Goal: Task Accomplishment & Management: Use online tool/utility

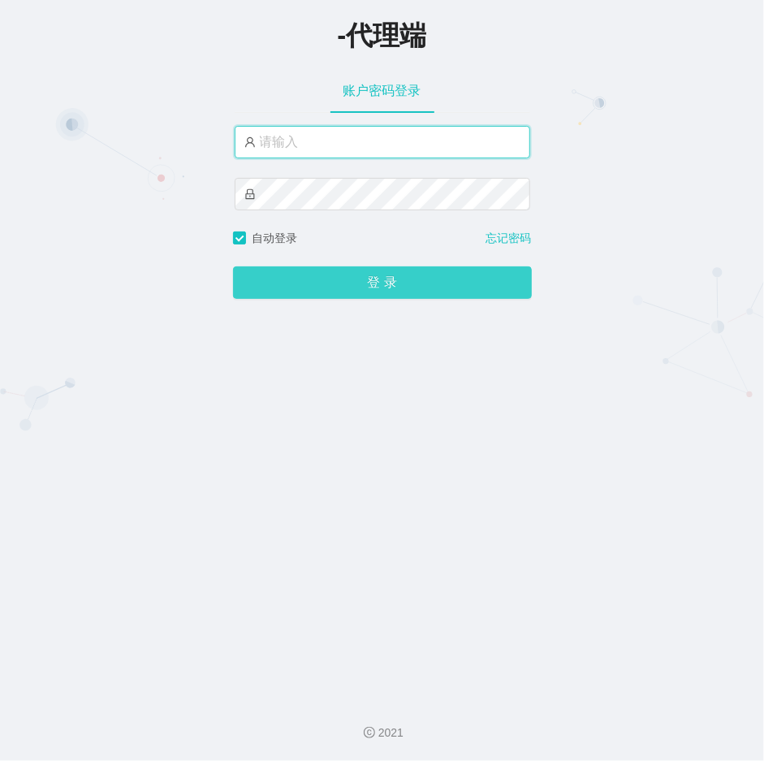
type input "laosan"
click at [339, 278] on button "登 录" at bounding box center [382, 282] width 299 height 32
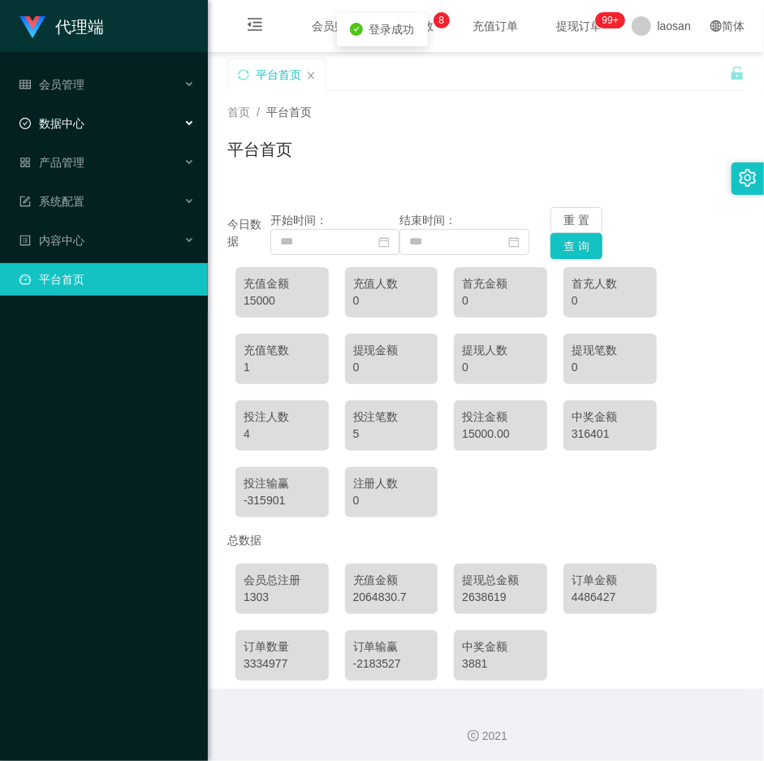
click at [89, 109] on div "数据中心" at bounding box center [104, 123] width 208 height 32
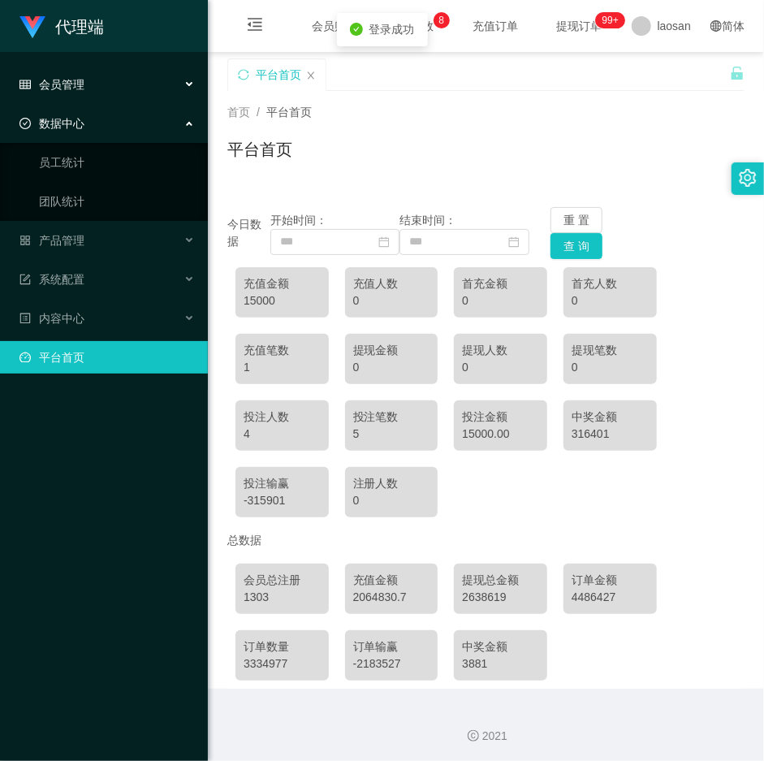
drag, startPoint x: 93, startPoint y: 79, endPoint x: 97, endPoint y: 95, distance: 17.0
click at [93, 78] on div "会员管理" at bounding box center [104, 84] width 208 height 32
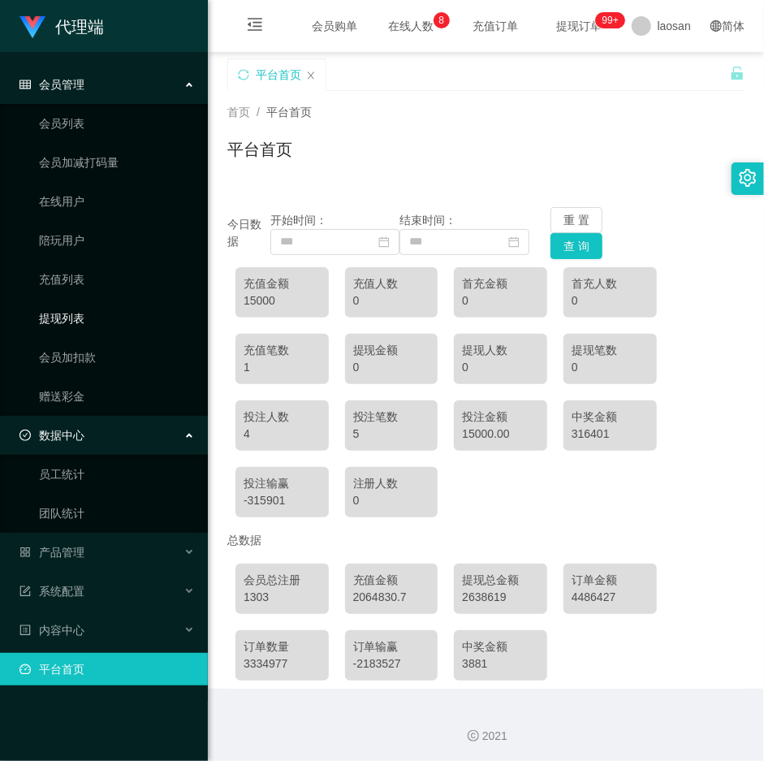
click at [69, 319] on link "提现列表" at bounding box center [117, 318] width 156 height 32
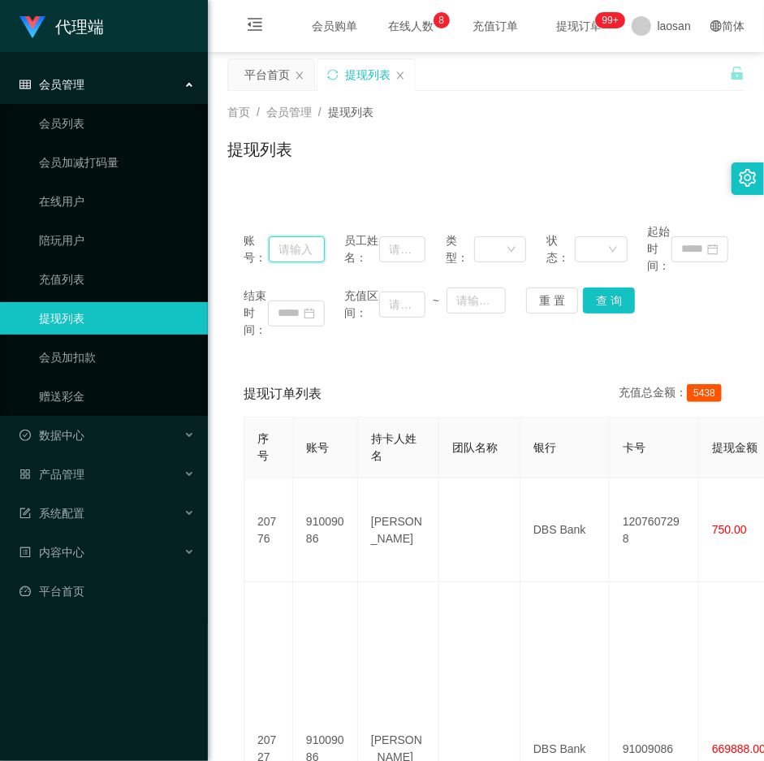
click at [296, 258] on input "text" at bounding box center [296, 249] width 55 height 26
paste input "Helen123"
type input "Helen123"
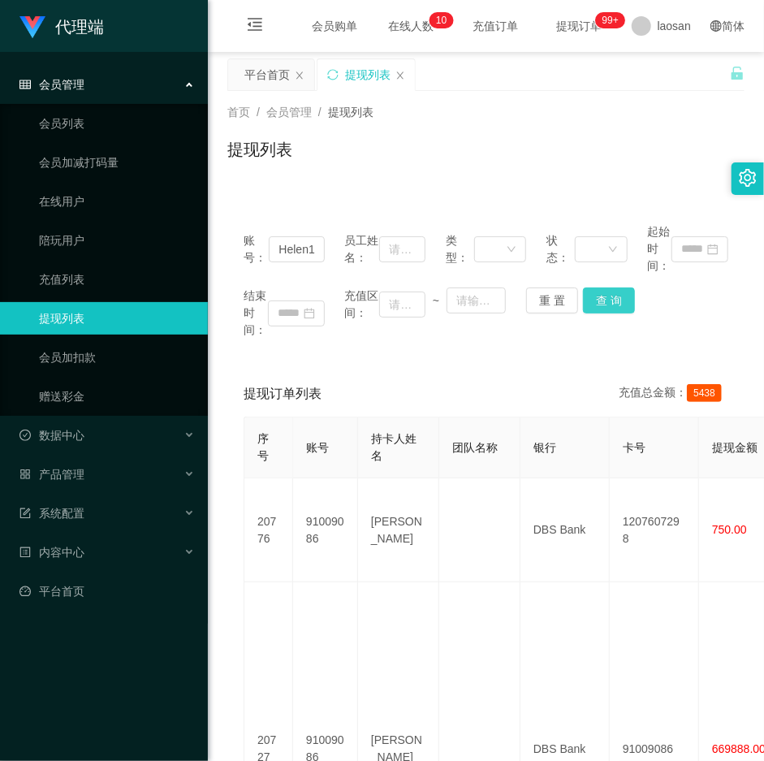
click at [606, 307] on button "查 询" at bounding box center [609, 301] width 52 height 26
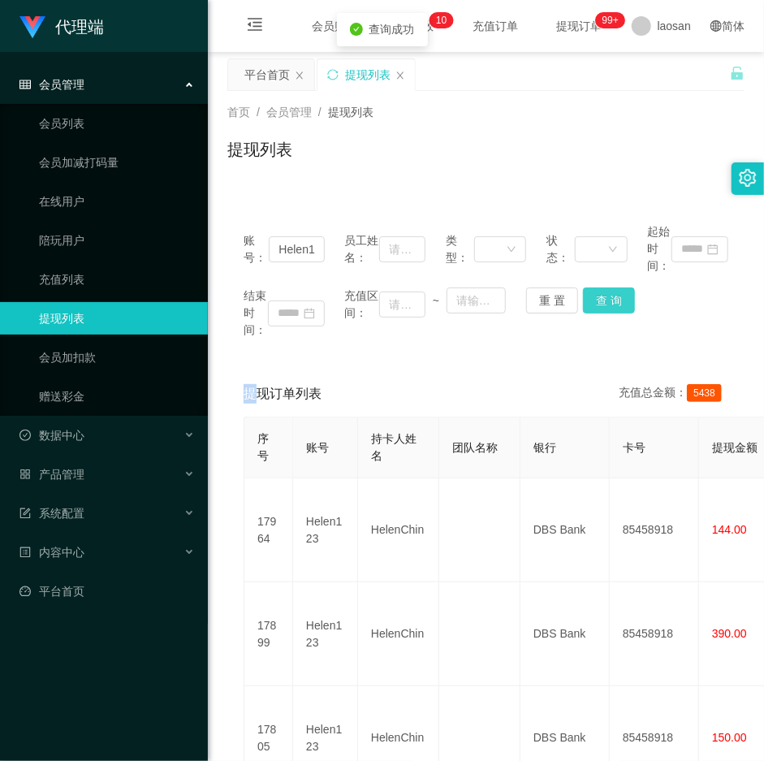
click at [606, 307] on div "结束时间： 充值区间： ~ 重 置 查 询" at bounding box center [486, 313] width 485 height 51
drag, startPoint x: 602, startPoint y: 304, endPoint x: 589, endPoint y: 303, distance: 13.0
click at [599, 303] on button "查 询" at bounding box center [609, 301] width 52 height 26
click at [75, 470] on span "产品管理" at bounding box center [51, 474] width 65 height 13
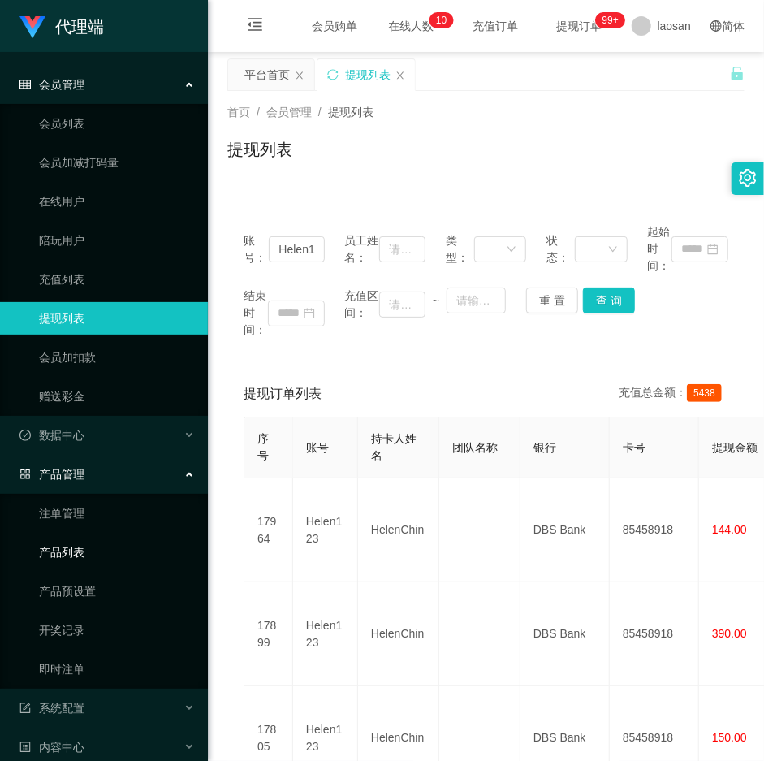
scroll to position [47, 0]
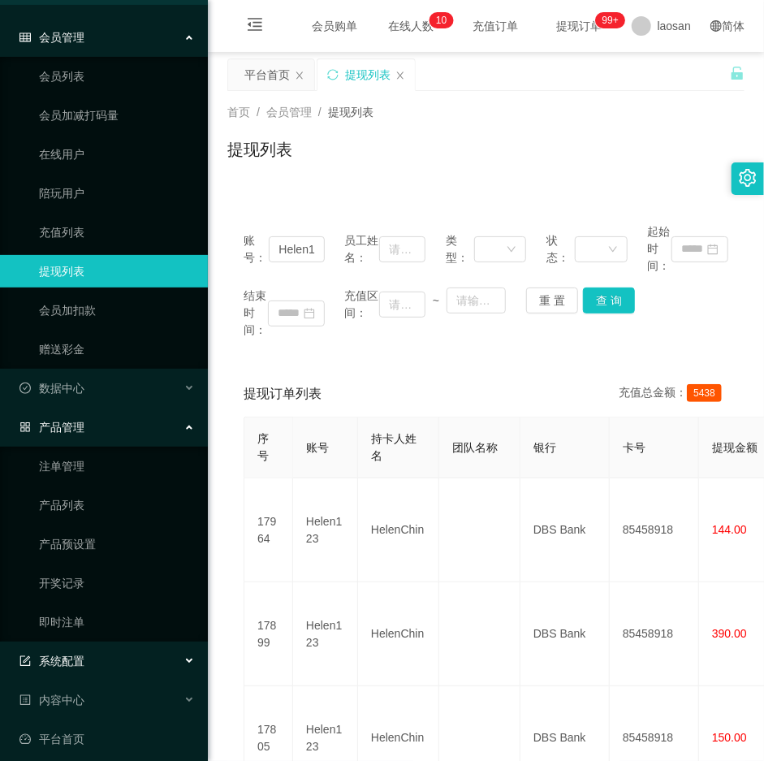
click at [68, 660] on span "系统配置" at bounding box center [51, 661] width 65 height 13
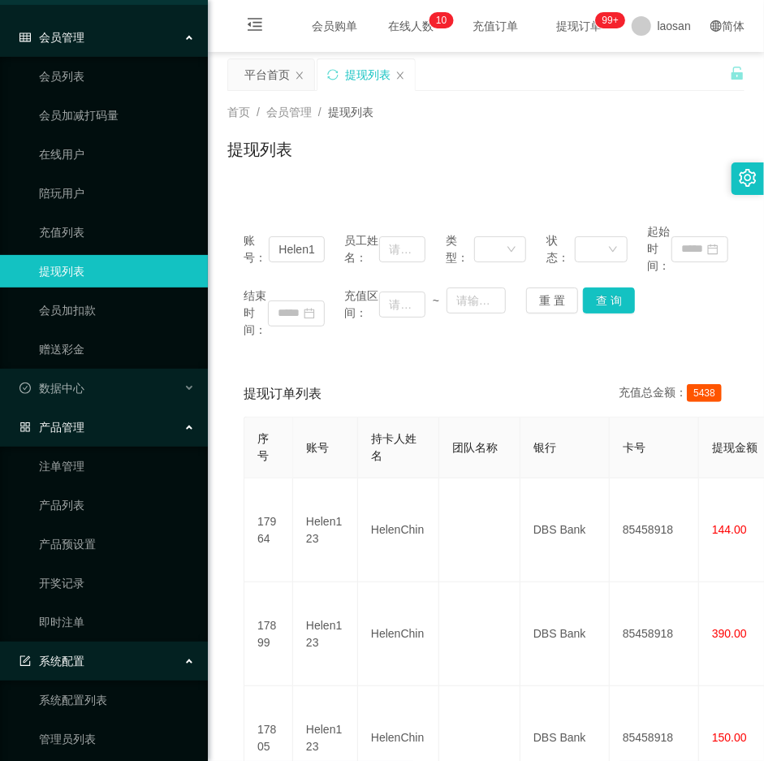
click at [95, 660] on div "系统配置" at bounding box center [104, 661] width 208 height 32
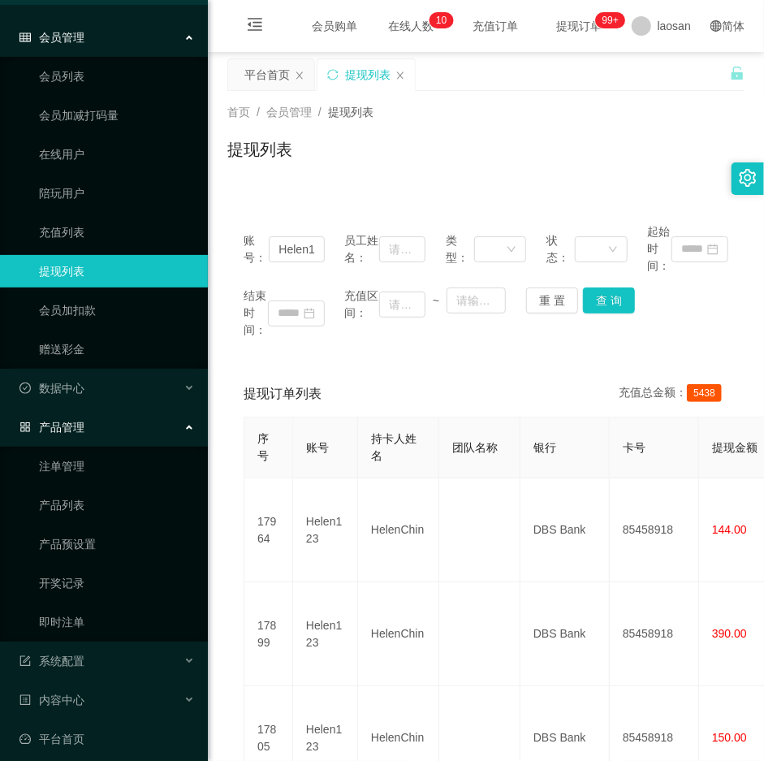
click at [85, 426] on div "产品管理" at bounding box center [104, 427] width 208 height 32
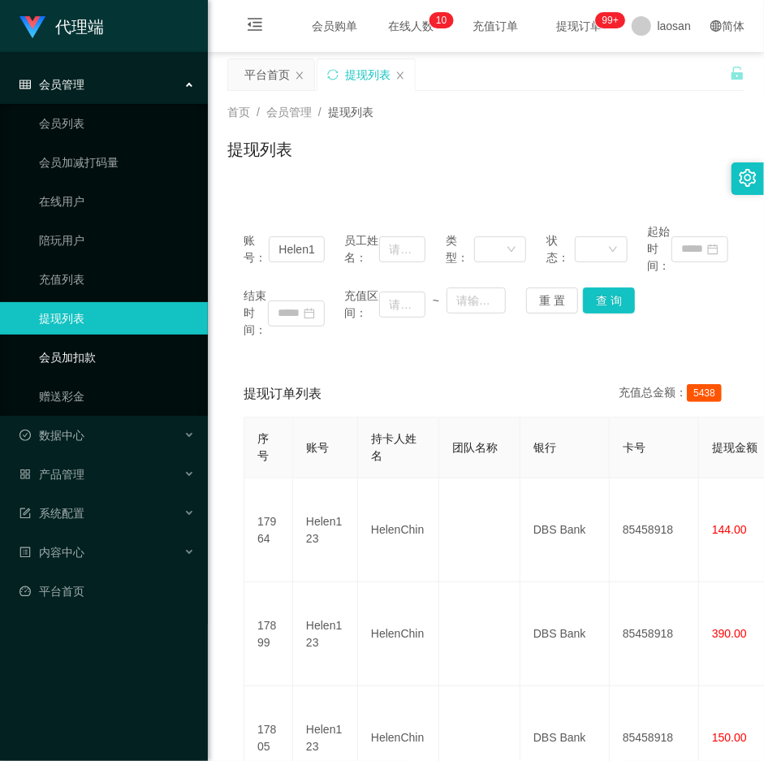
scroll to position [0, 0]
click at [508, 162] on div "提现列表" at bounding box center [485, 155] width 517 height 37
click at [544, 393] on div "提现订单列表 充值总金额： 5438" at bounding box center [486, 393] width 485 height 45
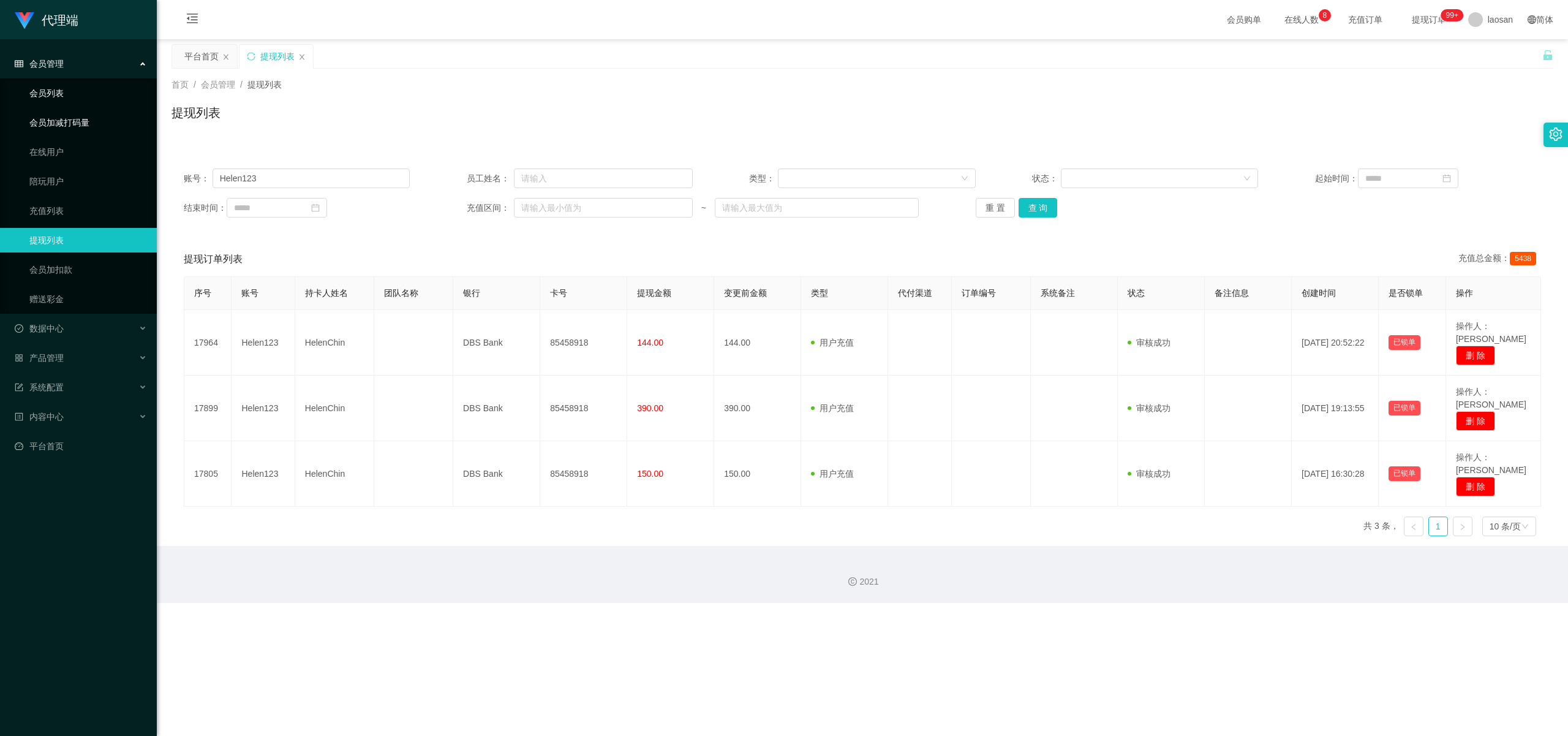
drag, startPoint x: 57, startPoint y: 90, endPoint x: 59, endPoint y: 112, distance: 22.1
click at [57, 90] on link "会员列表" at bounding box center [88, 93] width 118 height 24
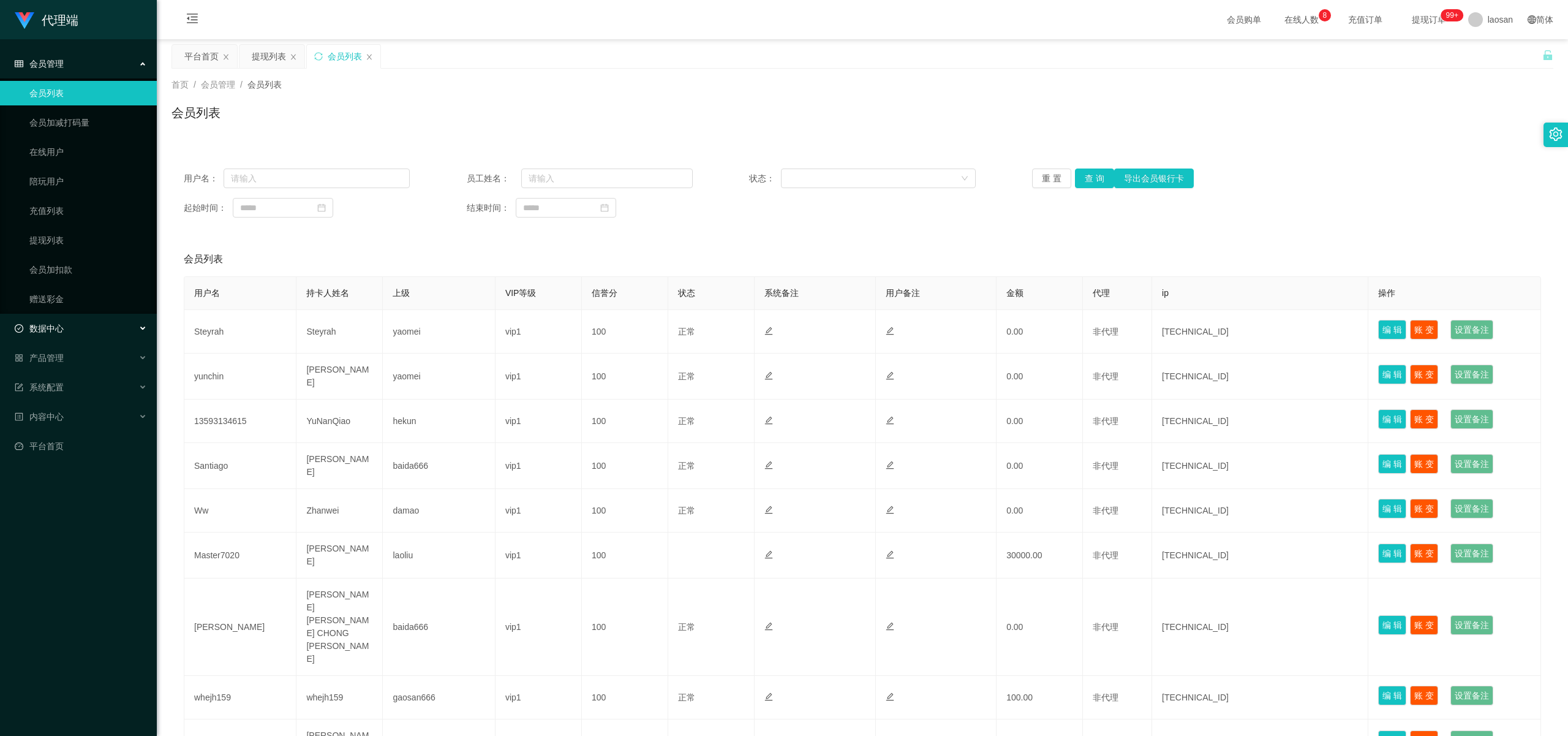
click at [75, 328] on div "数据中心" at bounding box center [78, 328] width 157 height 24
click at [92, 335] on div "数据中心" at bounding box center [78, 328] width 157 height 24
click at [75, 349] on div "产品管理" at bounding box center [78, 357] width 157 height 24
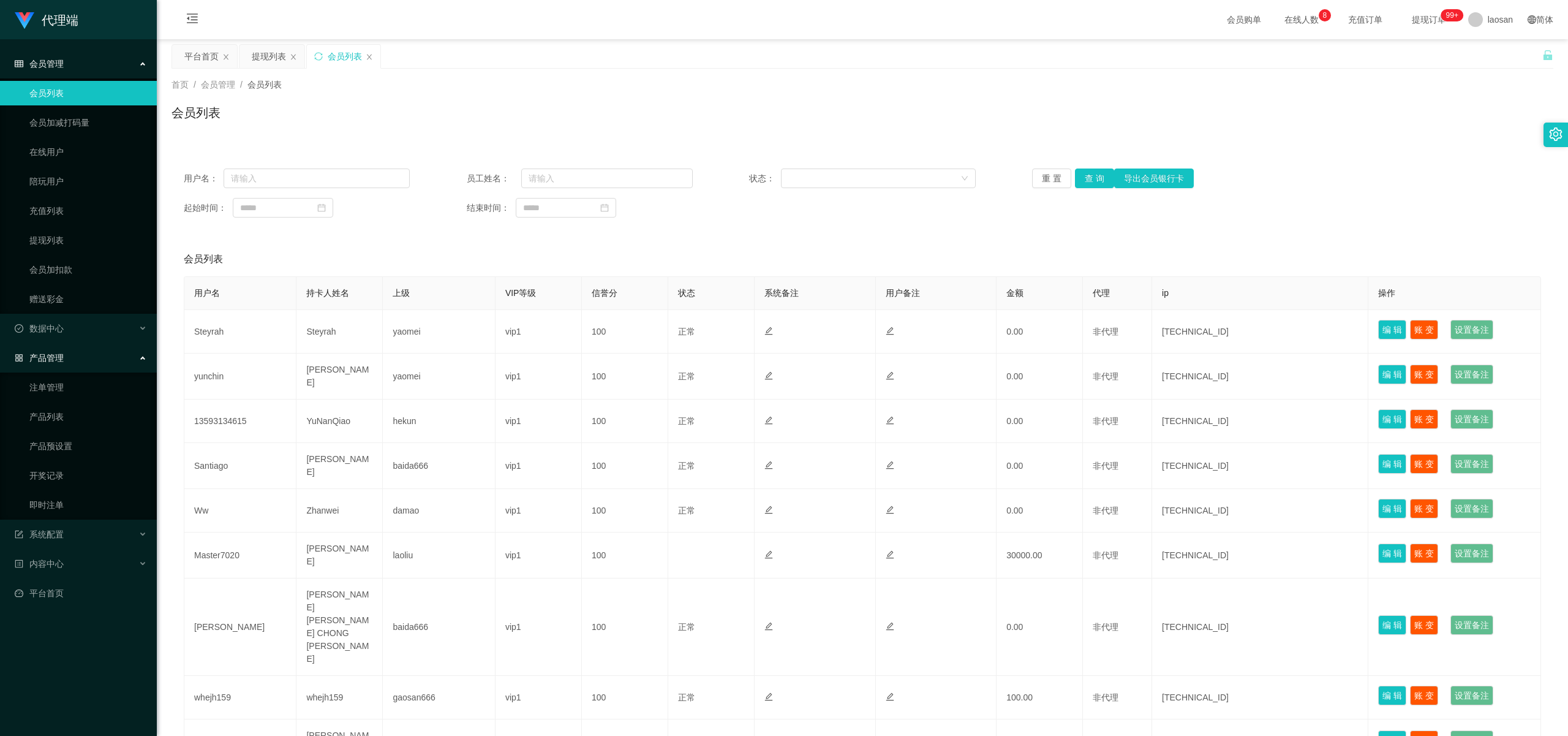
click at [84, 353] on div "产品管理" at bounding box center [78, 357] width 157 height 24
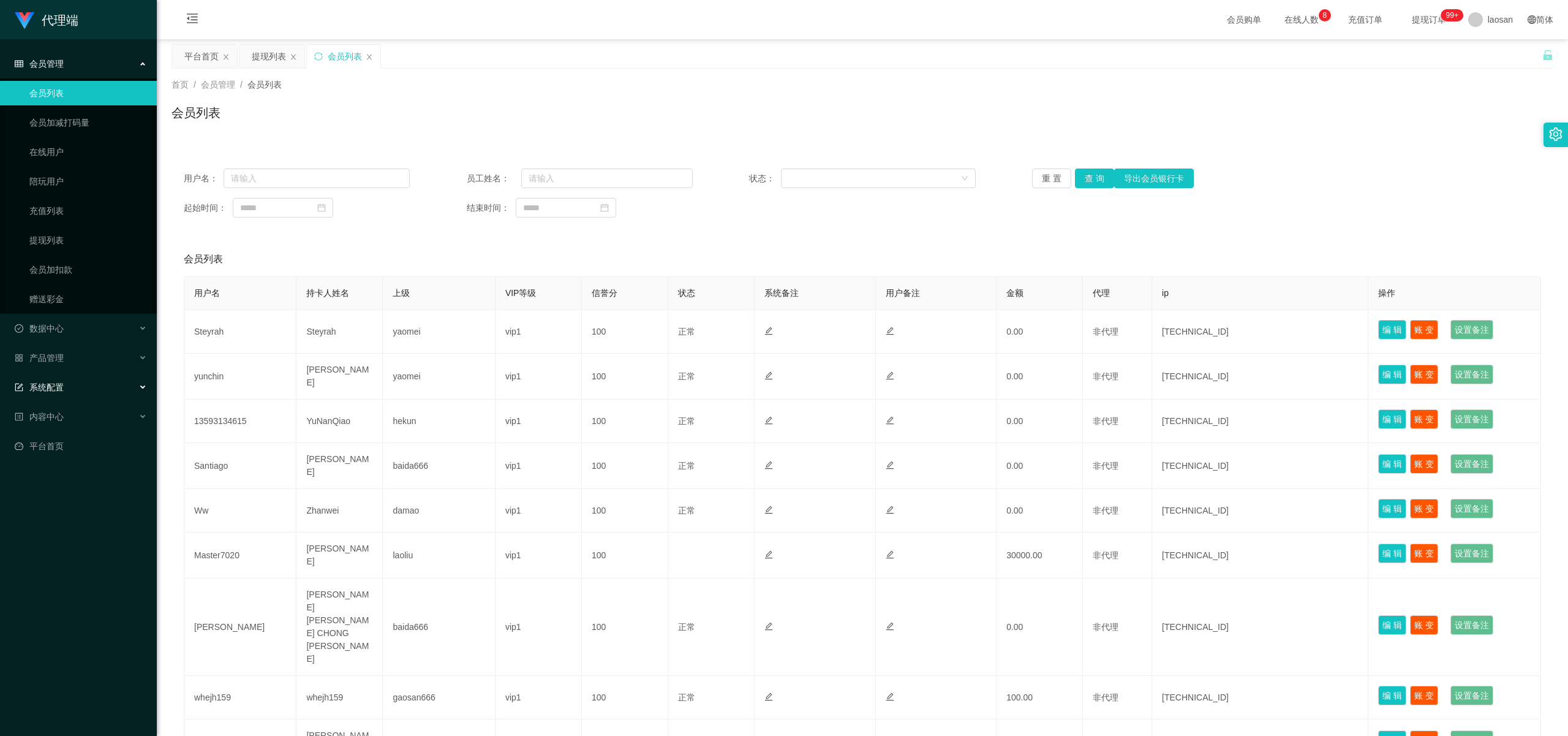
click at [77, 375] on div "系统配置" at bounding box center [78, 387] width 157 height 24
click at [80, 388] on div "系统配置" at bounding box center [78, 387] width 157 height 24
drag, startPoint x: 279, startPoint y: 179, endPoint x: 741, endPoint y: 246, distance: 466.8
click at [294, 181] on input "text" at bounding box center [316, 178] width 186 height 20
paste input "Helen123"
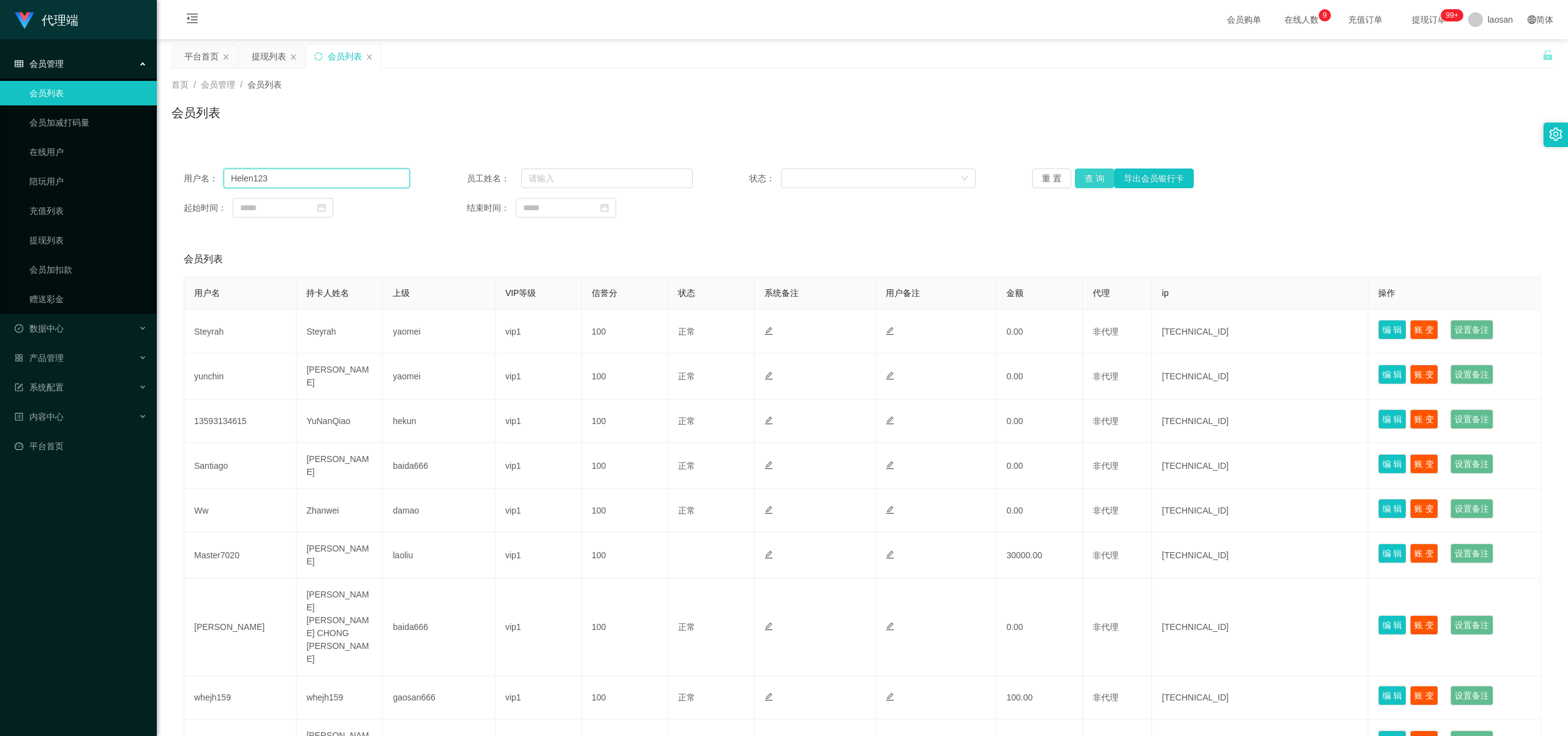
type input "Helen123"
click at [576, 178] on button "查 询" at bounding box center [1095, 178] width 39 height 20
click at [576, 178] on div "重 置 查 询 导出会员银行卡" at bounding box center [1146, 178] width 226 height 20
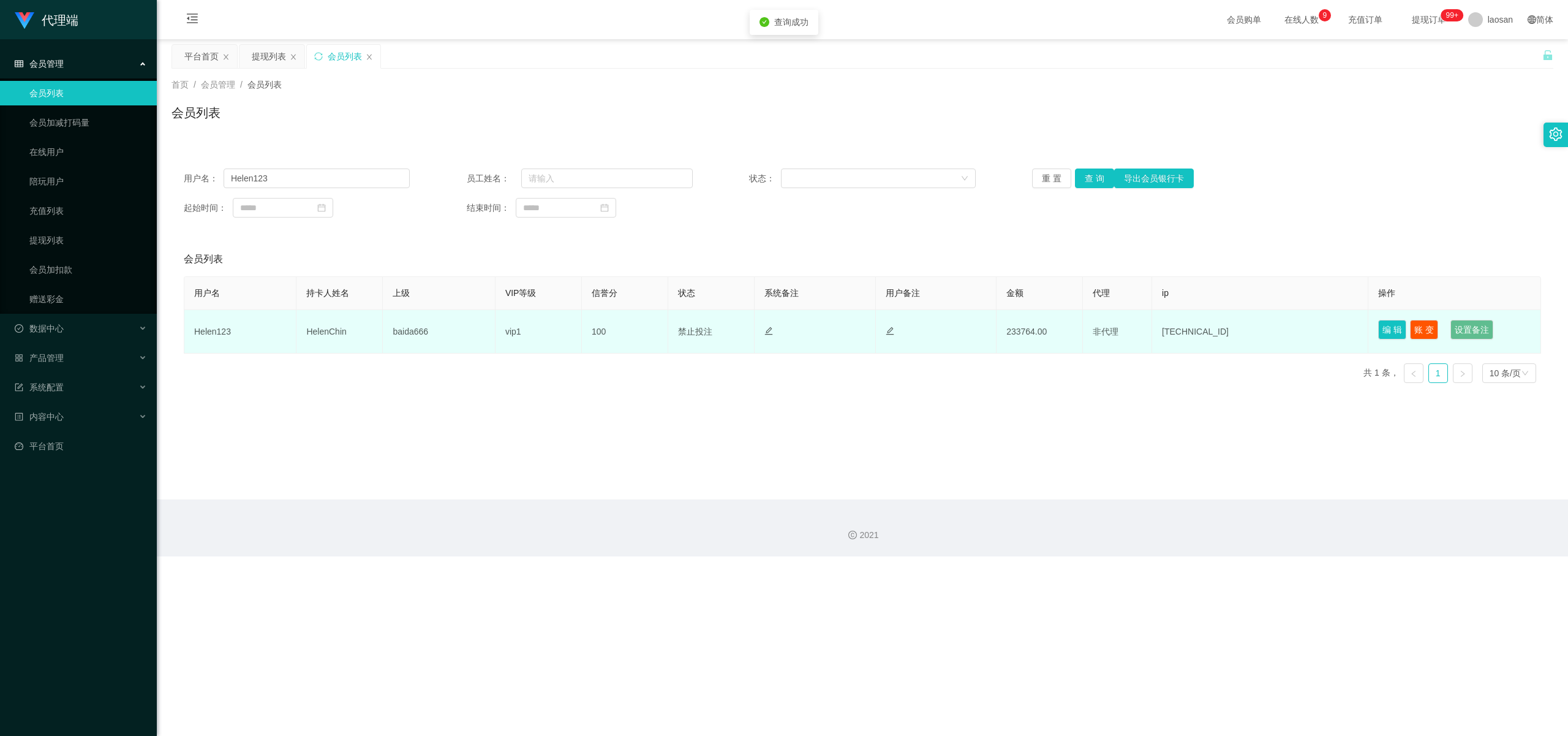
click at [330, 327] on td "HelenChin" at bounding box center [339, 332] width 87 height 44
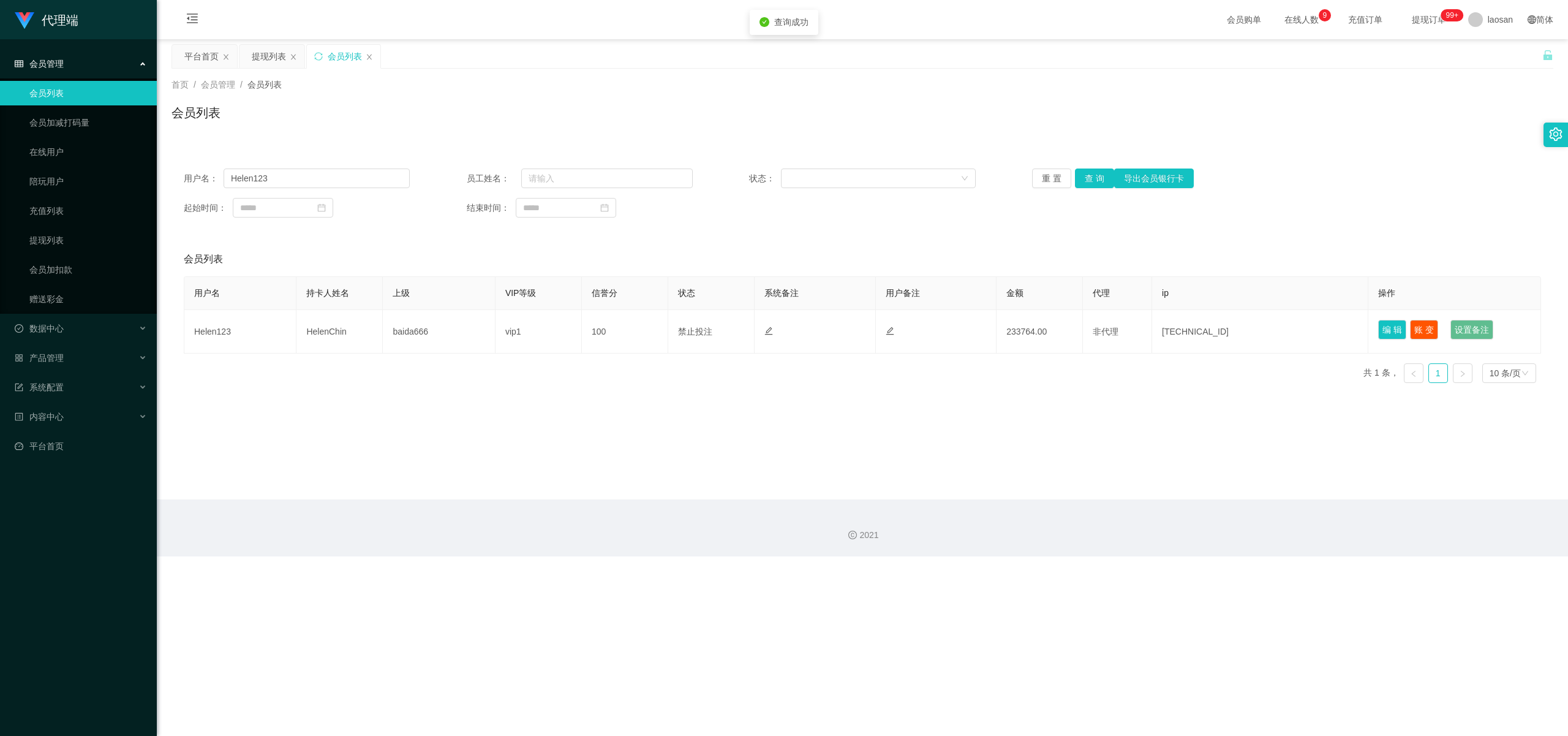
drag, startPoint x: 916, startPoint y: 453, endPoint x: 1153, endPoint y: 390, distance: 245.2
click at [576, 454] on main "关闭左侧 关闭右侧 关闭其它 刷新页面 平台首页 提现列表 会员列表 首页 / 会员管理 / 会员列表 / 会员列表 用户名： Helen123 员工姓名： …" at bounding box center [863, 269] width 1412 height 460
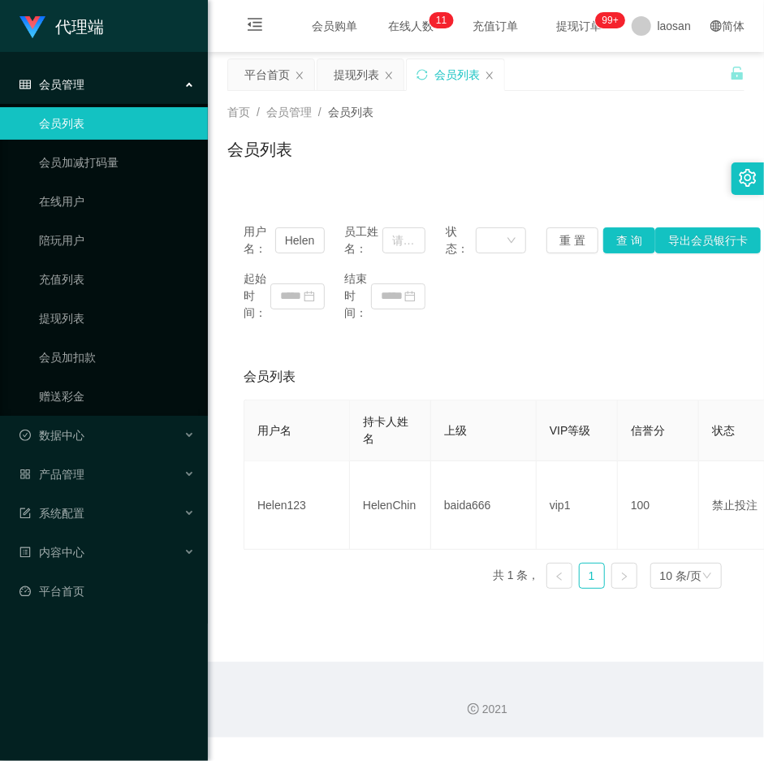
click at [565, 173] on div "会员列表" at bounding box center [485, 155] width 517 height 37
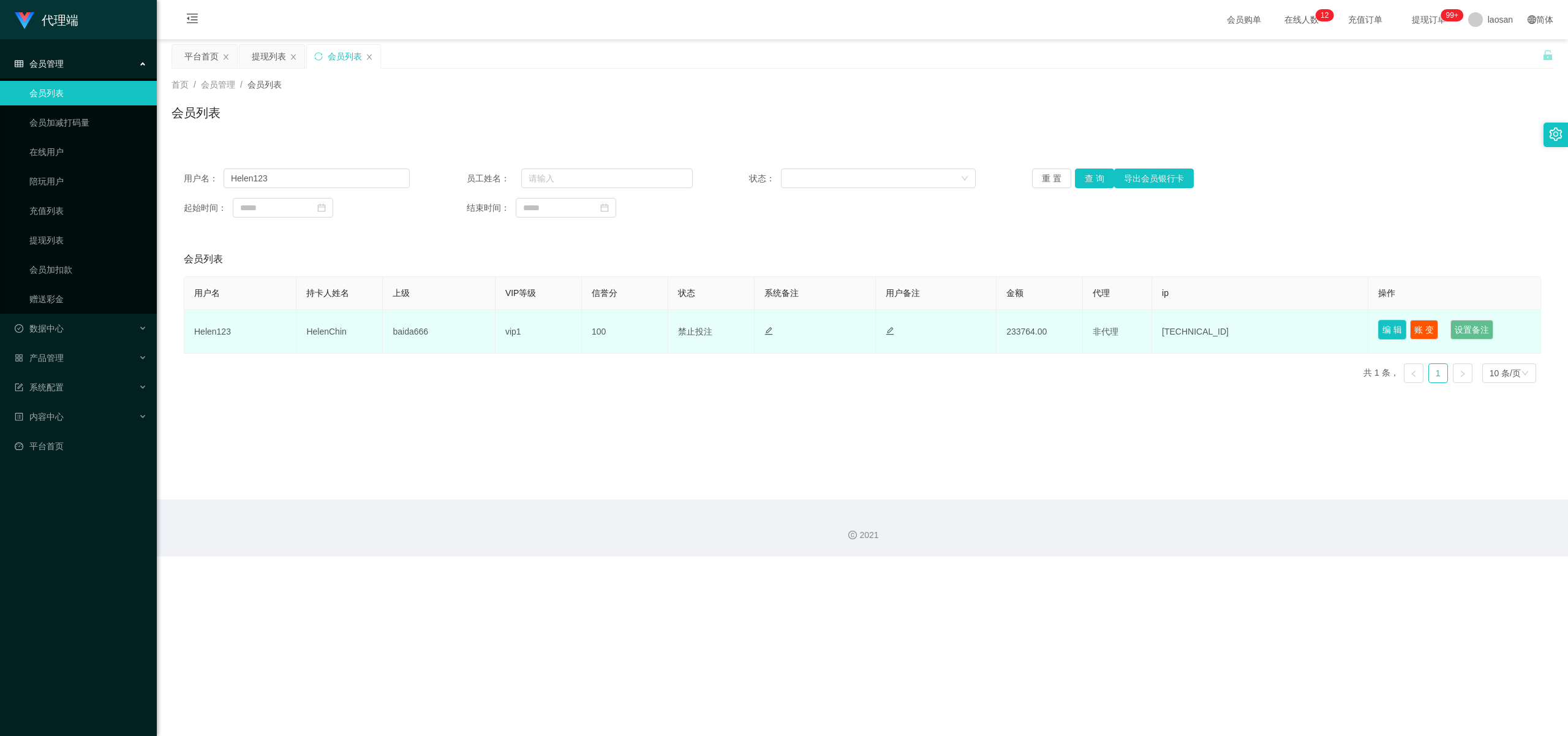
click at [576, 329] on button "编 辑" at bounding box center [1392, 330] width 28 height 20
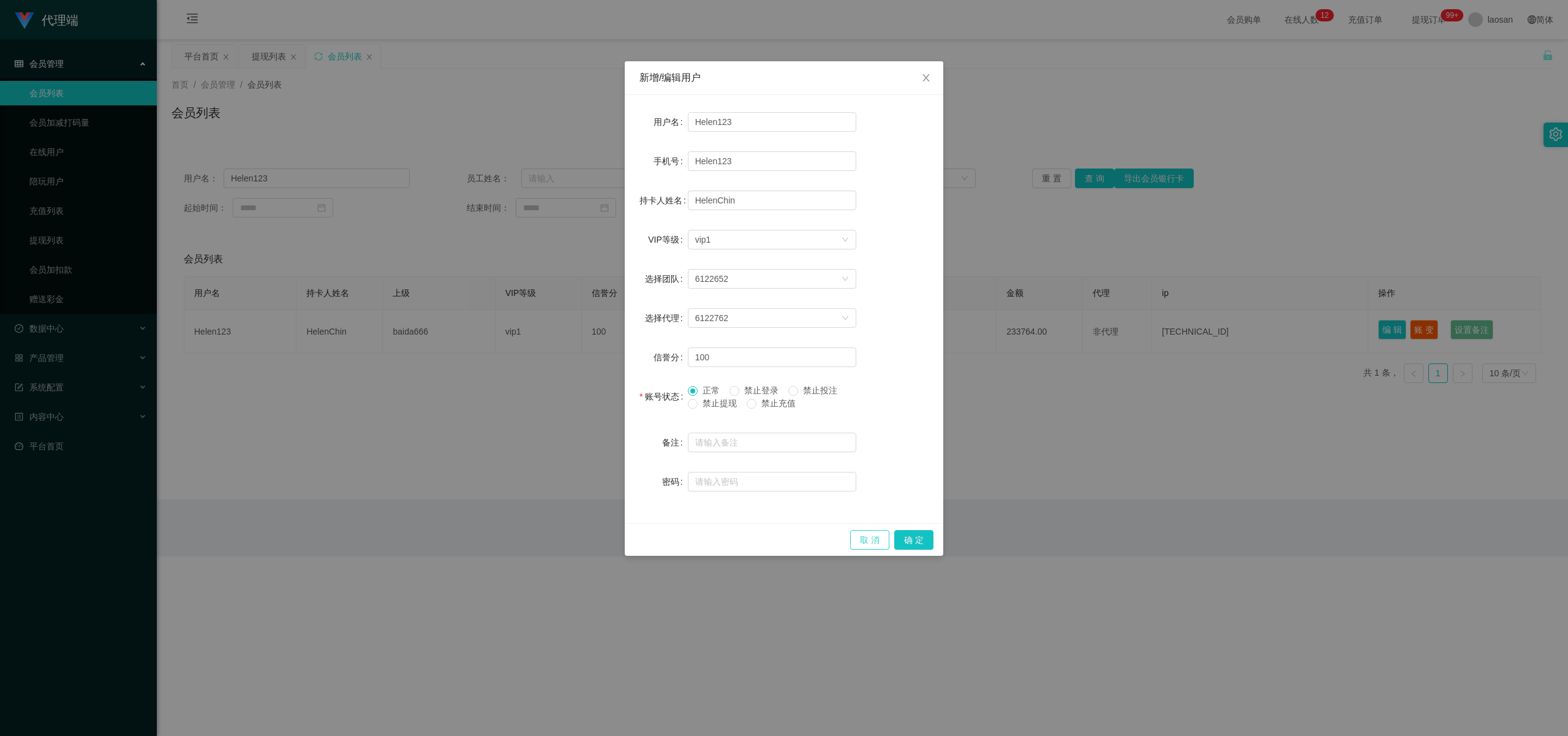
click at [576, 540] on button "取 消" at bounding box center [870, 540] width 39 height 20
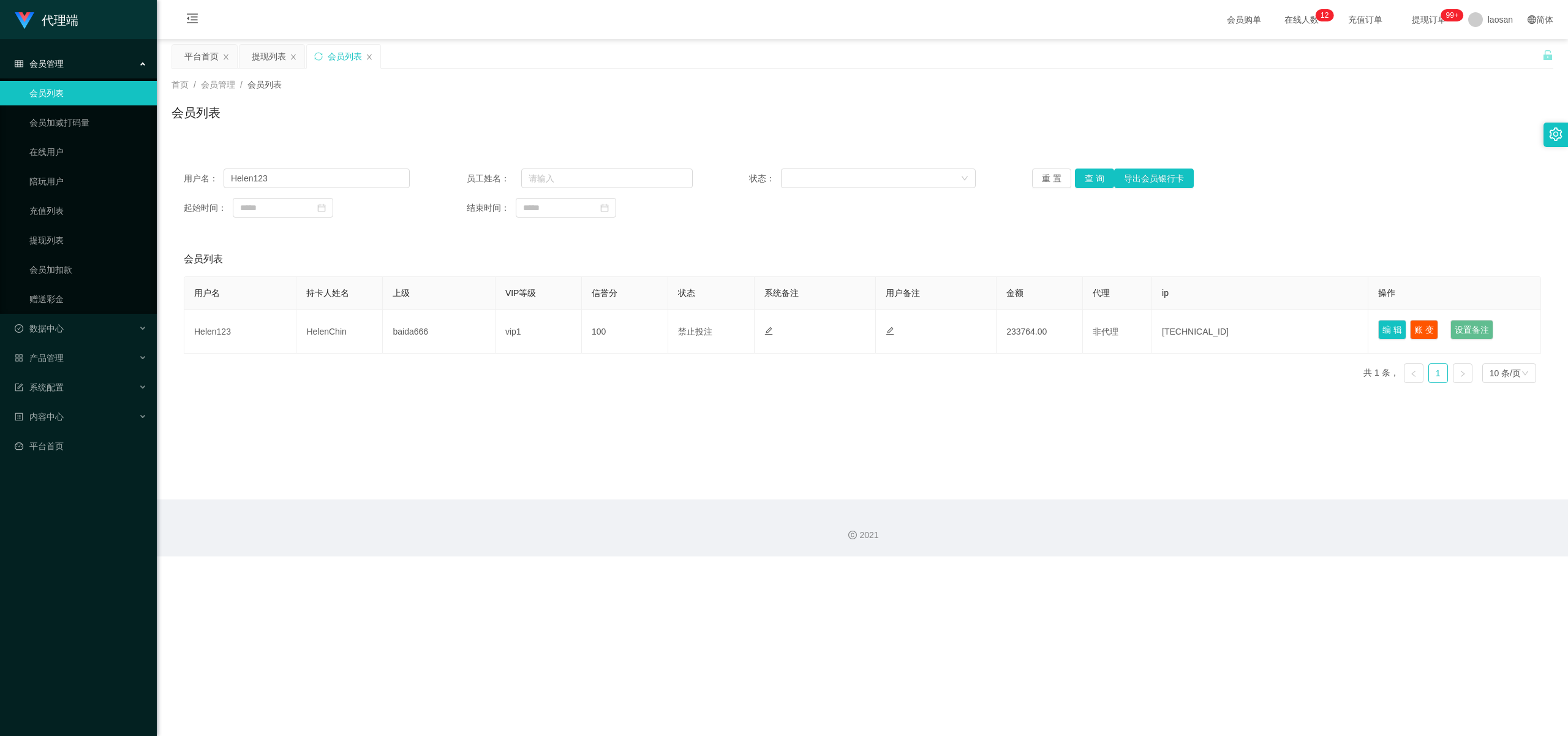
click at [576, 373] on div "用户名 持卡人姓名 上级 VIP等级 信誉分 状态 系统备注 用户备注 金额 代理 ip 操作 Helen123 HelenChin baida666 vip…" at bounding box center [863, 334] width 1358 height 116
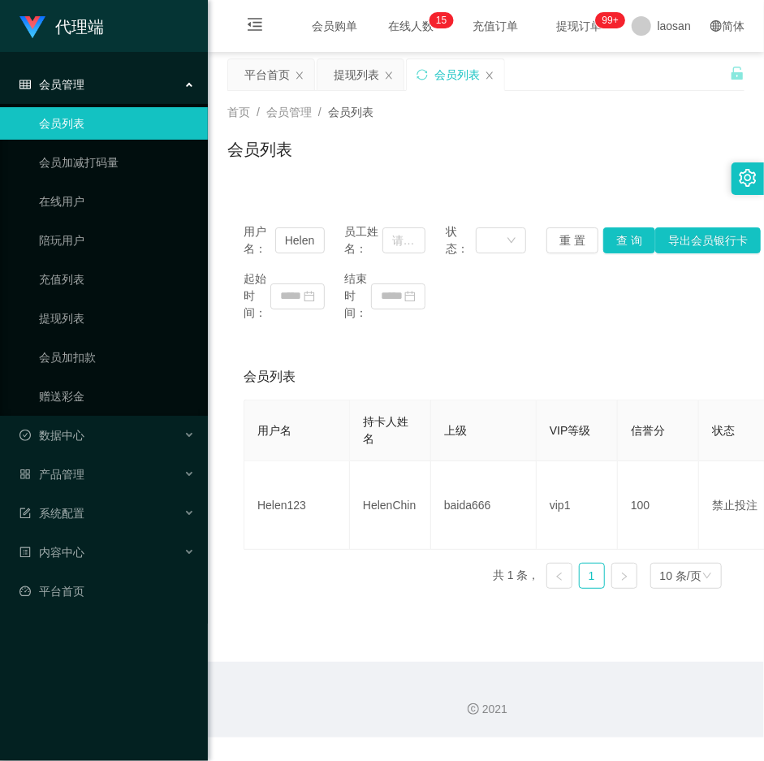
click at [612, 164] on div "会员列表" at bounding box center [485, 155] width 517 height 37
click at [306, 239] on input "Helen123" at bounding box center [300, 240] width 50 height 26
drag, startPoint x: 521, startPoint y: 174, endPoint x: 523, endPoint y: 185, distance: 11.5
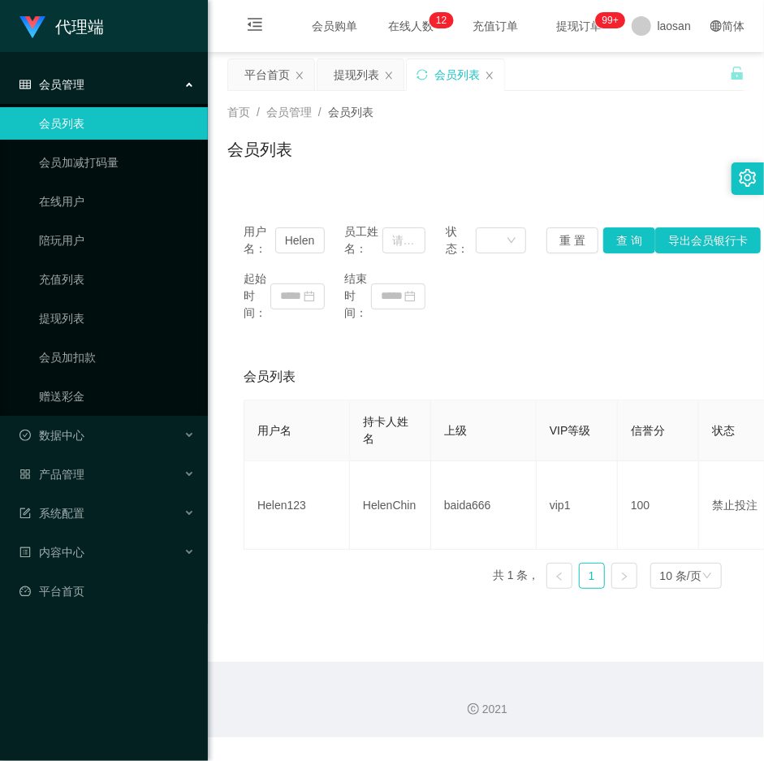
click at [521, 176] on div "首页 / 会员管理 / 会员列表 / 会员列表" at bounding box center [486, 139] width 556 height 97
click at [624, 242] on button "查 询" at bounding box center [630, 240] width 52 height 26
drag, startPoint x: 624, startPoint y: 242, endPoint x: 316, endPoint y: 258, distance: 308.3
click at [621, 242] on div "用户名： Helen123 员工姓名： 状态： 重 置 查 询 导出会员银行卡" at bounding box center [486, 240] width 485 height 34
click at [85, 115] on link "会员列表" at bounding box center [117, 123] width 156 height 32
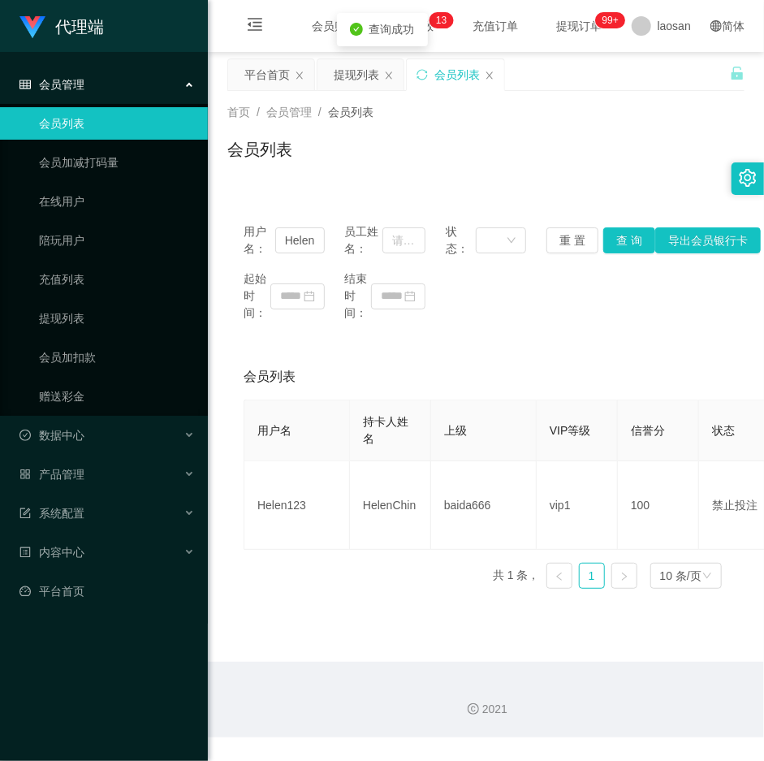
click at [98, 88] on div "会员管理" at bounding box center [104, 84] width 208 height 32
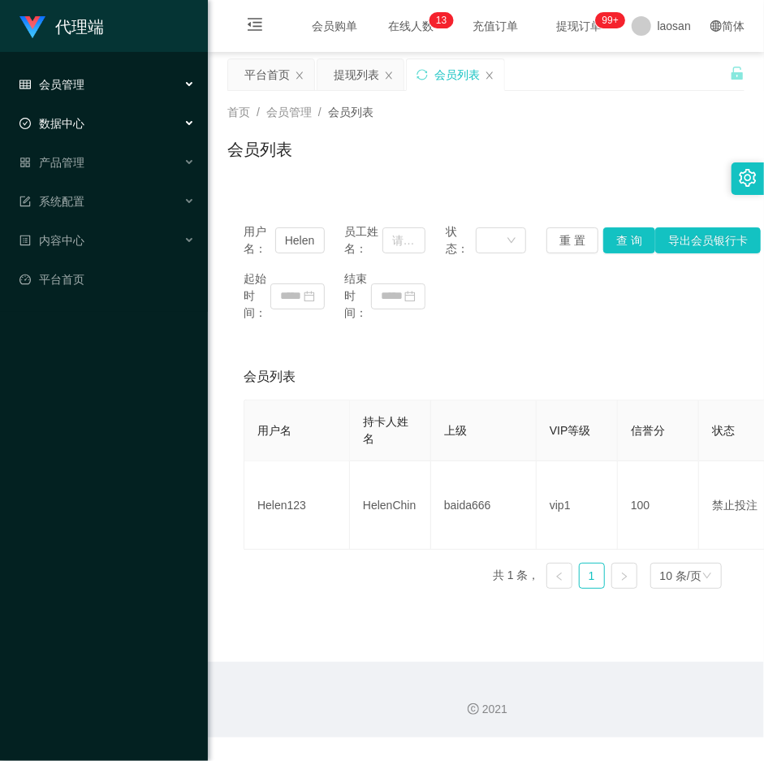
click at [94, 132] on div "数据中心" at bounding box center [104, 123] width 208 height 32
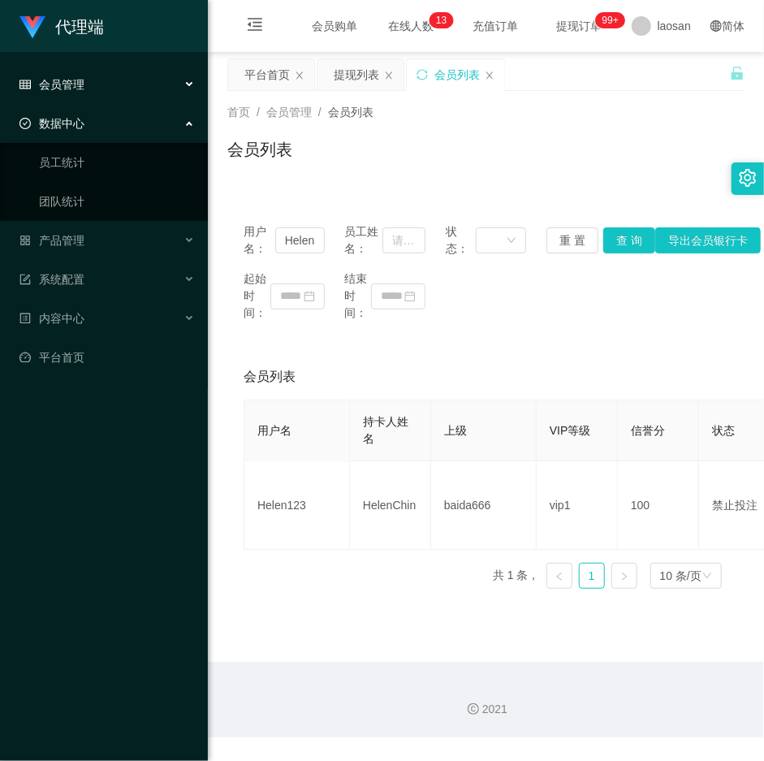
click at [93, 120] on div "数据中心" at bounding box center [104, 123] width 208 height 32
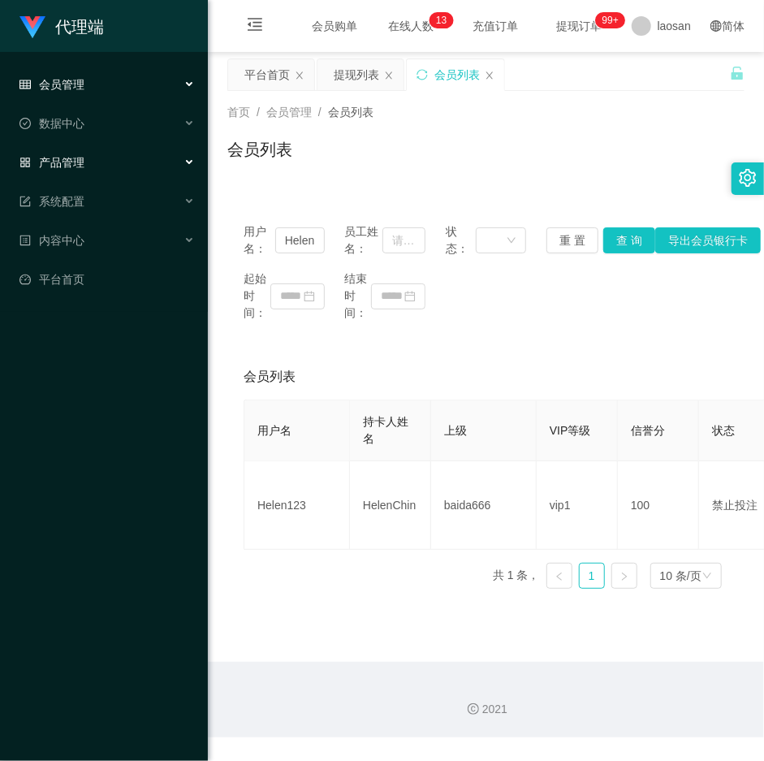
click at [85, 163] on div "产品管理" at bounding box center [104, 162] width 208 height 32
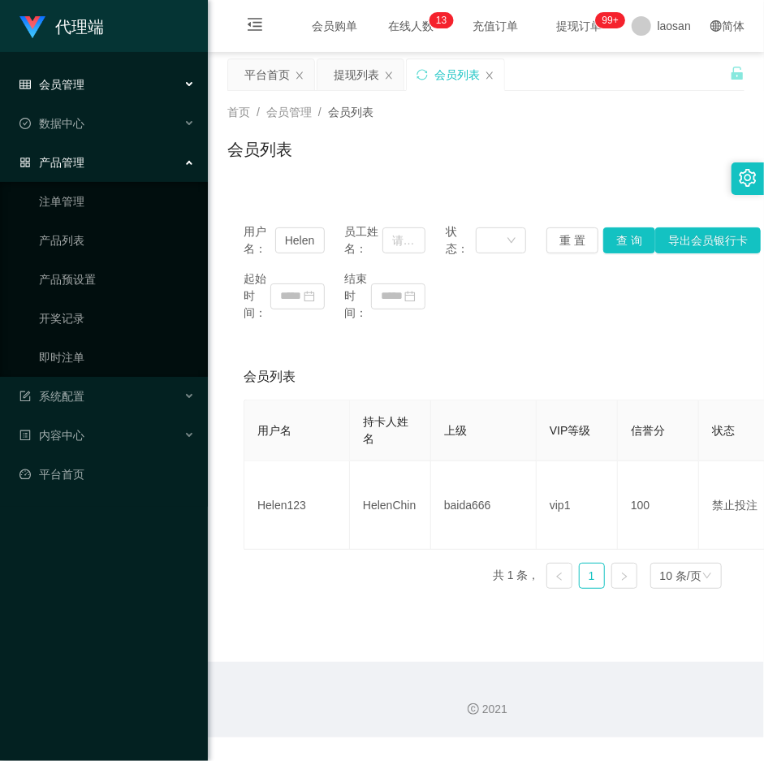
click at [95, 160] on div "产品管理" at bounding box center [104, 162] width 208 height 32
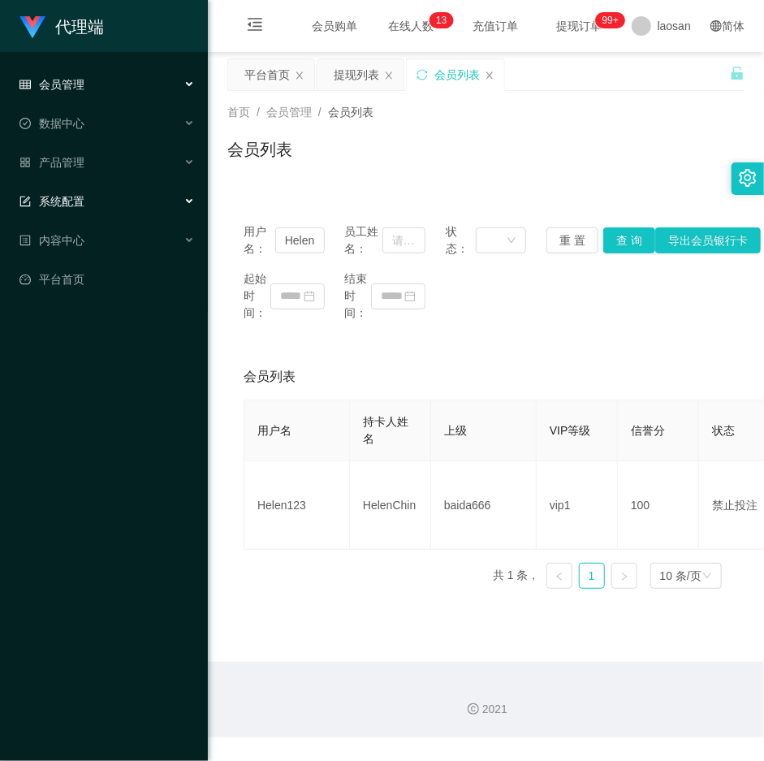
click at [82, 195] on span "系统配置" at bounding box center [51, 201] width 65 height 13
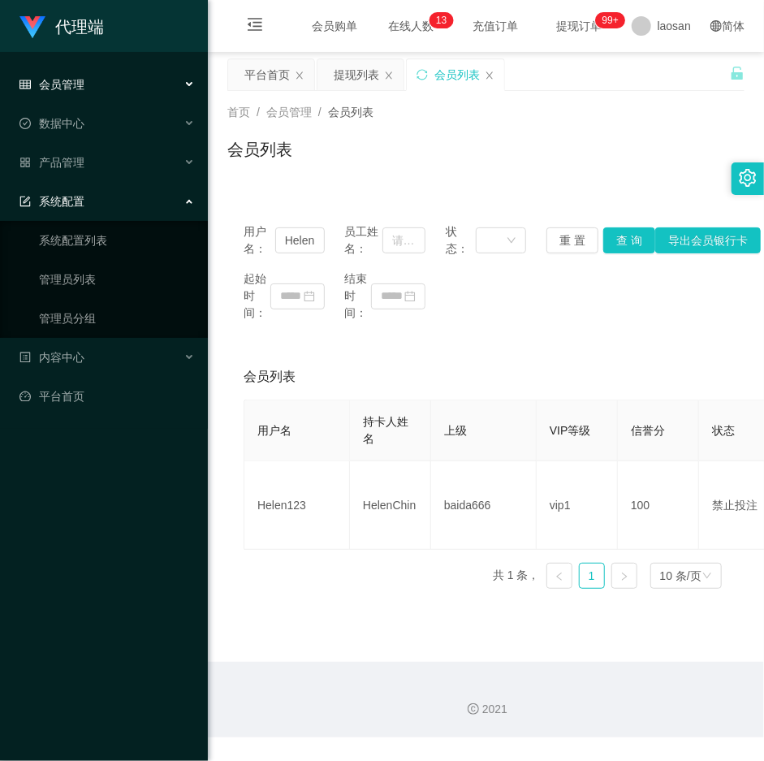
click at [89, 193] on div "系统配置" at bounding box center [104, 201] width 208 height 32
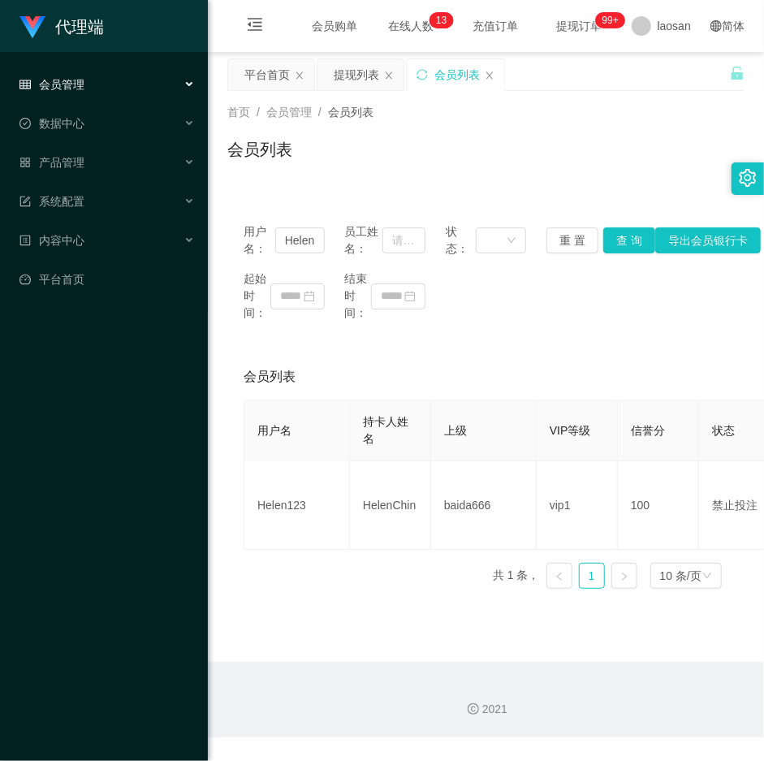
click at [92, 76] on div "会员管理" at bounding box center [104, 84] width 208 height 32
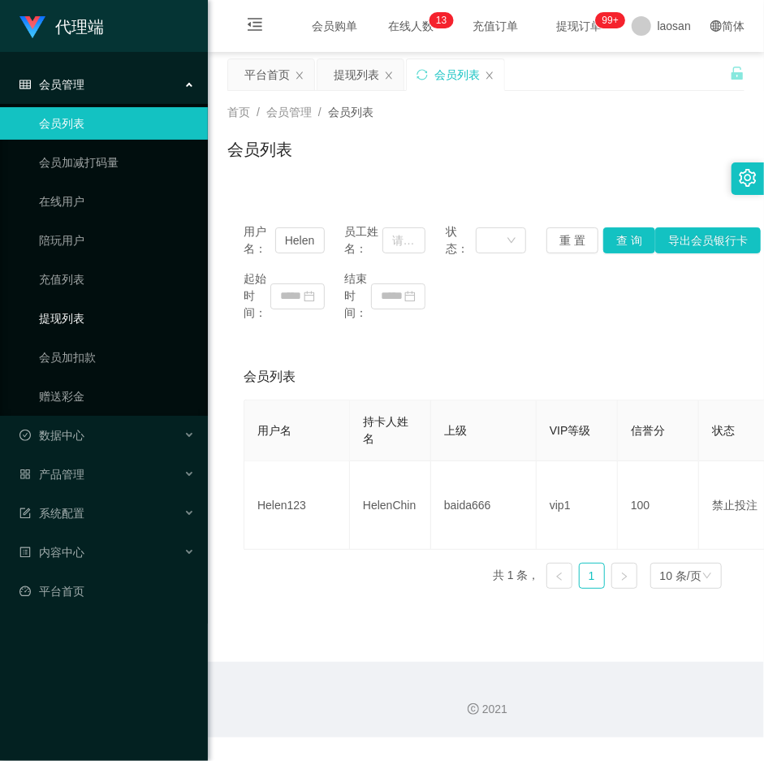
click at [79, 315] on link "提现列表" at bounding box center [117, 318] width 156 height 32
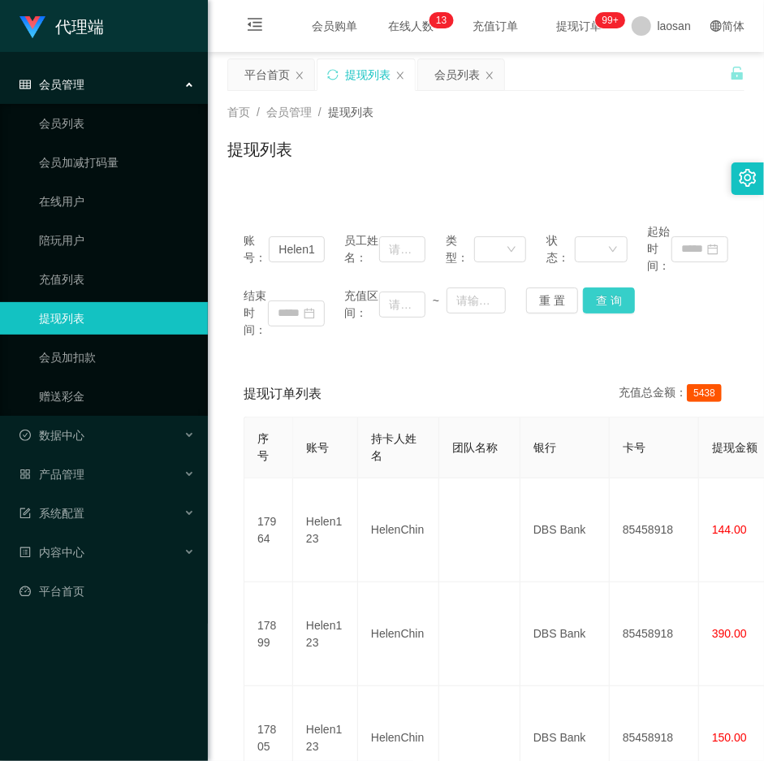
click at [595, 301] on button "查 询" at bounding box center [609, 301] width 52 height 26
click at [595, 301] on div "重 置 查 询" at bounding box center [566, 301] width 81 height 26
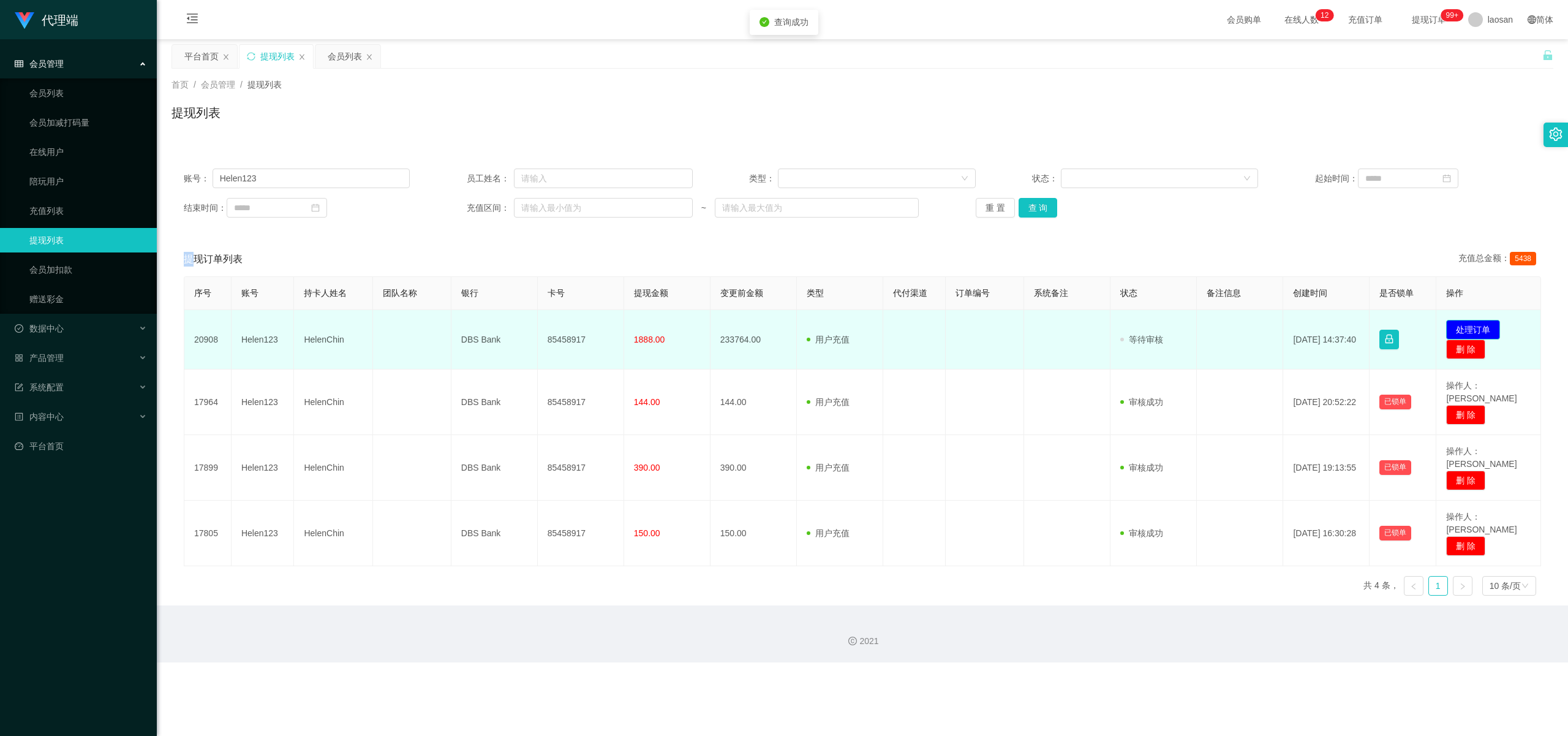
click at [576, 327] on button "处理订单" at bounding box center [1473, 330] width 54 height 20
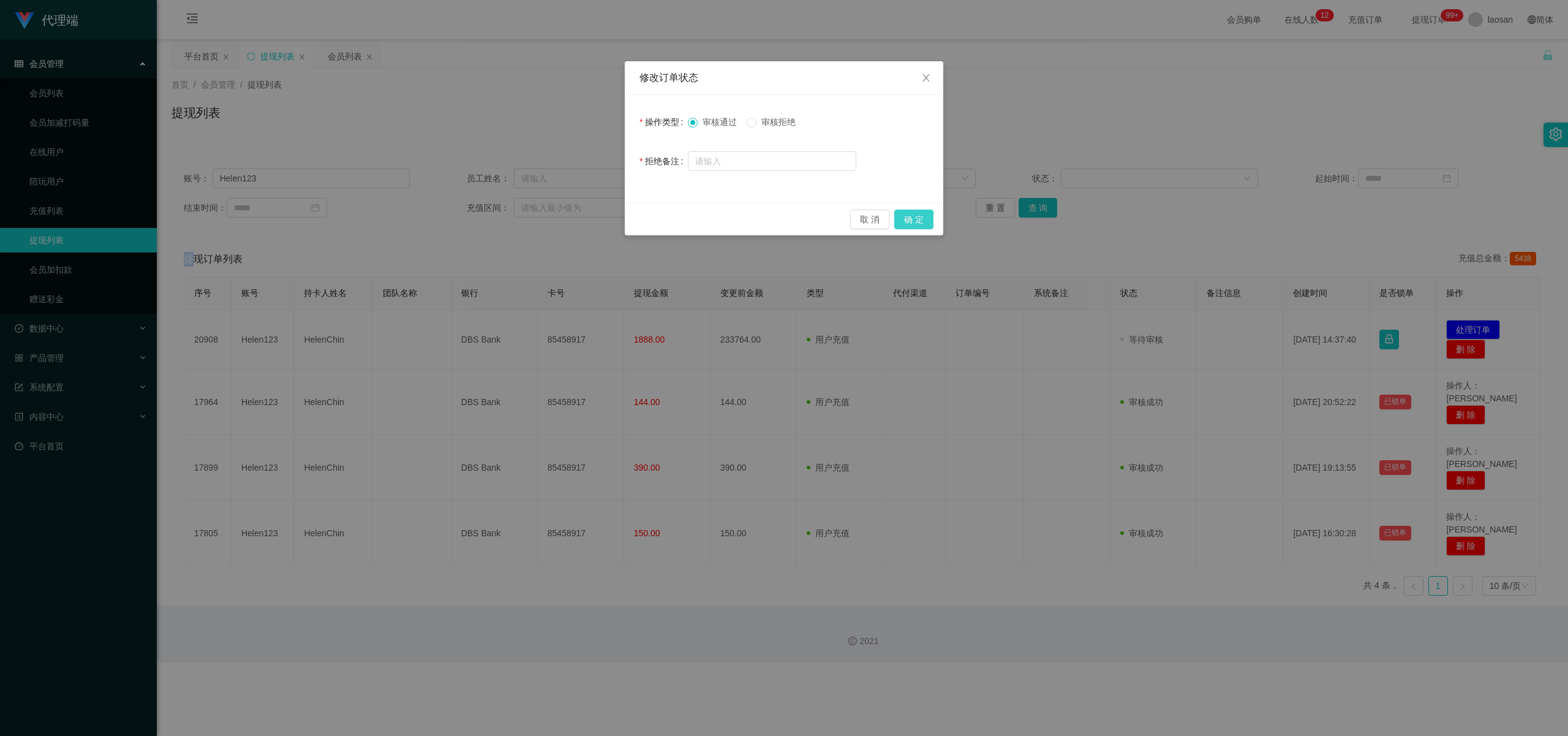
click at [576, 222] on button "确 定" at bounding box center [914, 219] width 39 height 20
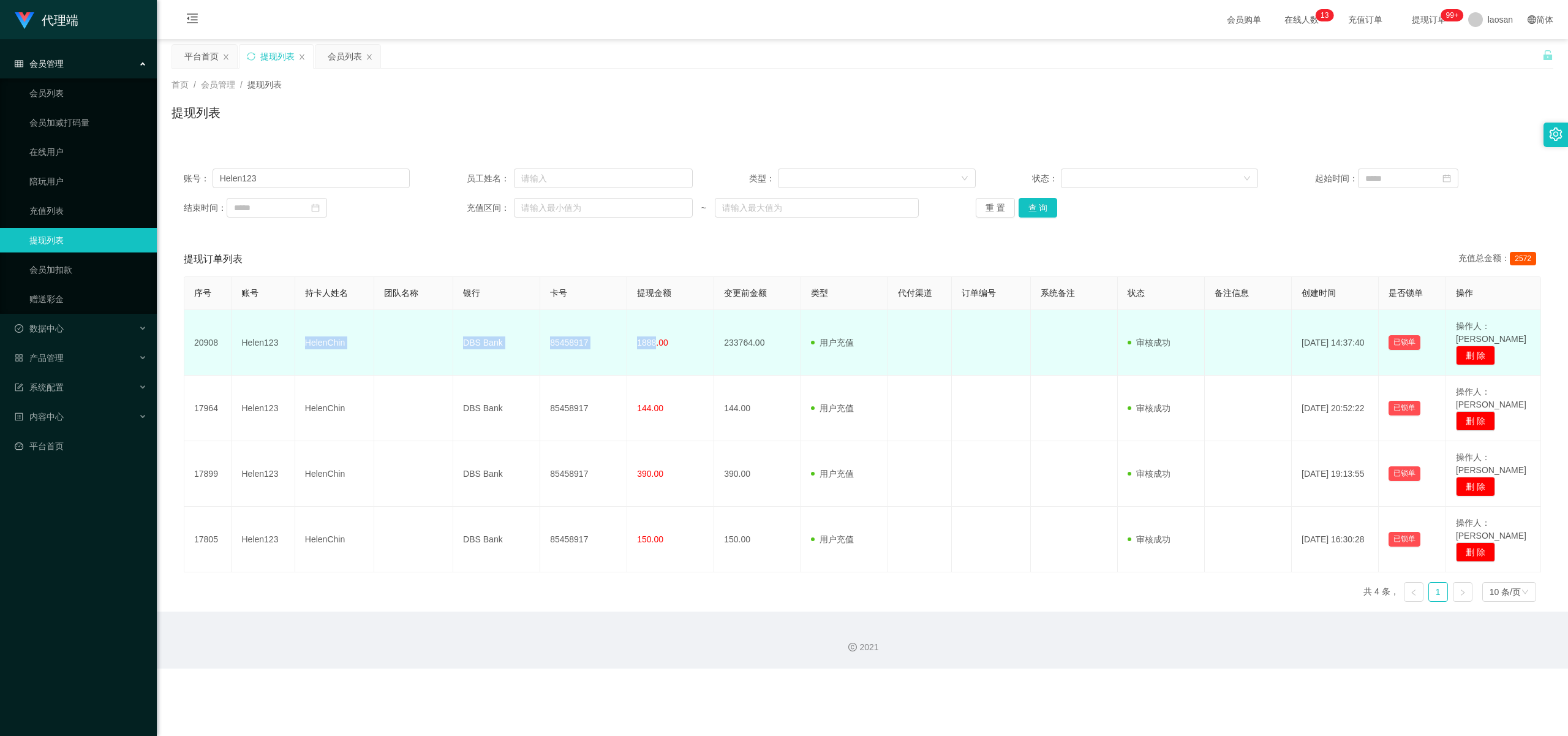
drag, startPoint x: 304, startPoint y: 336, endPoint x: 652, endPoint y: 348, distance: 348.2
click at [576, 348] on tr "20908 Helen123 HelenChin DBS Bank 85458917 1888.00 233764.00 用户充值 人工扣款 审核驳回 审核成…" at bounding box center [863, 342] width 1357 height 66
copy tr "HelenChin DBS Bank 85458917 1888"
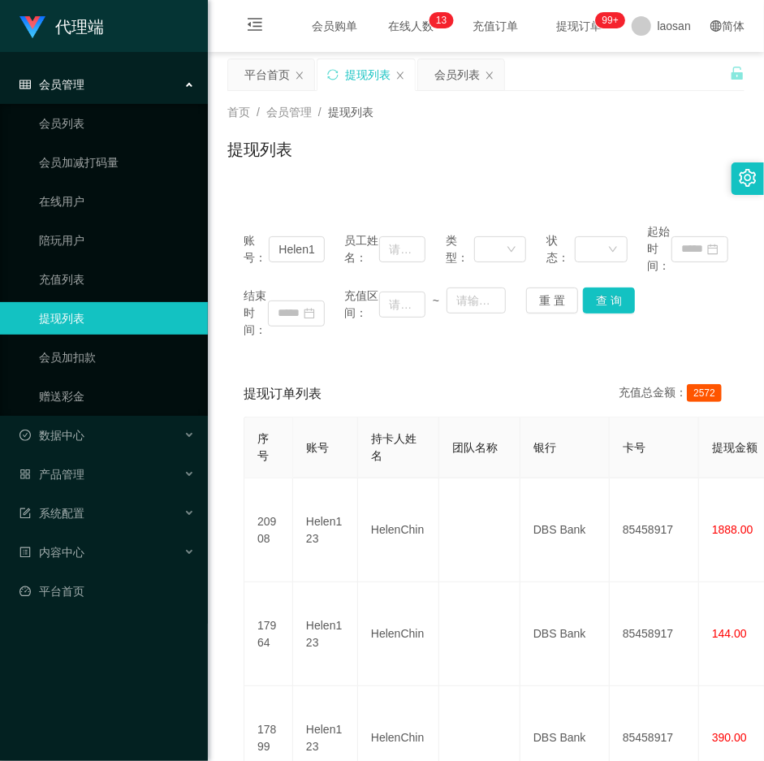
click at [501, 383] on div "提现订单列表 充值总金额： 2572" at bounding box center [486, 393] width 485 height 45
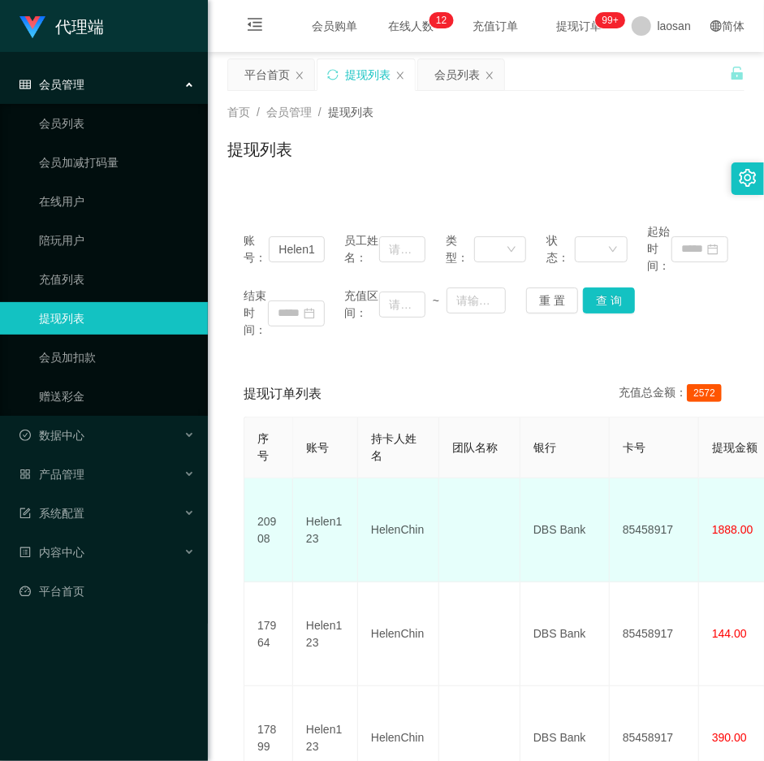
click at [388, 520] on td "HelenChin" at bounding box center [398, 530] width 81 height 104
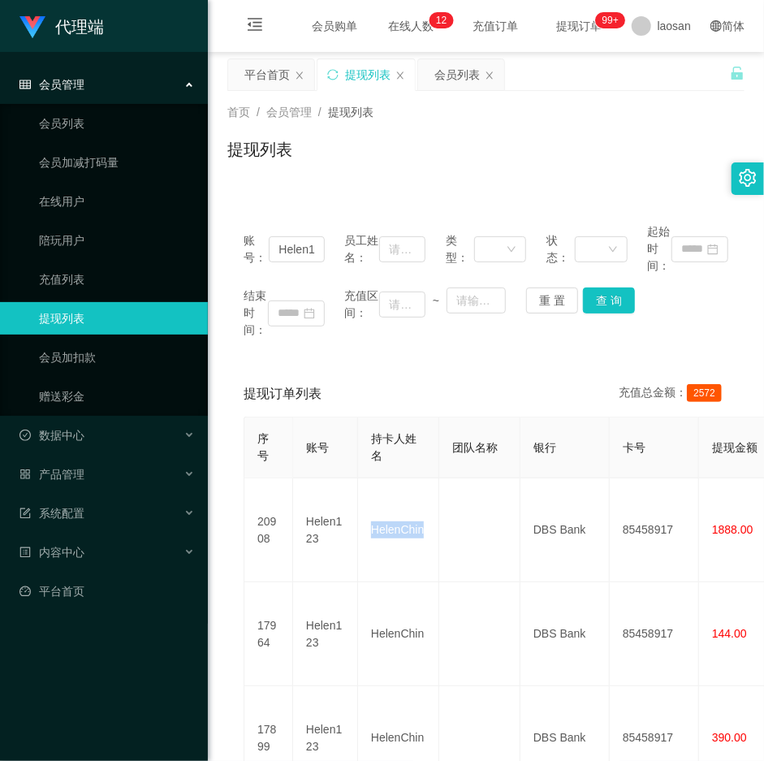
copy td "HelenChin"
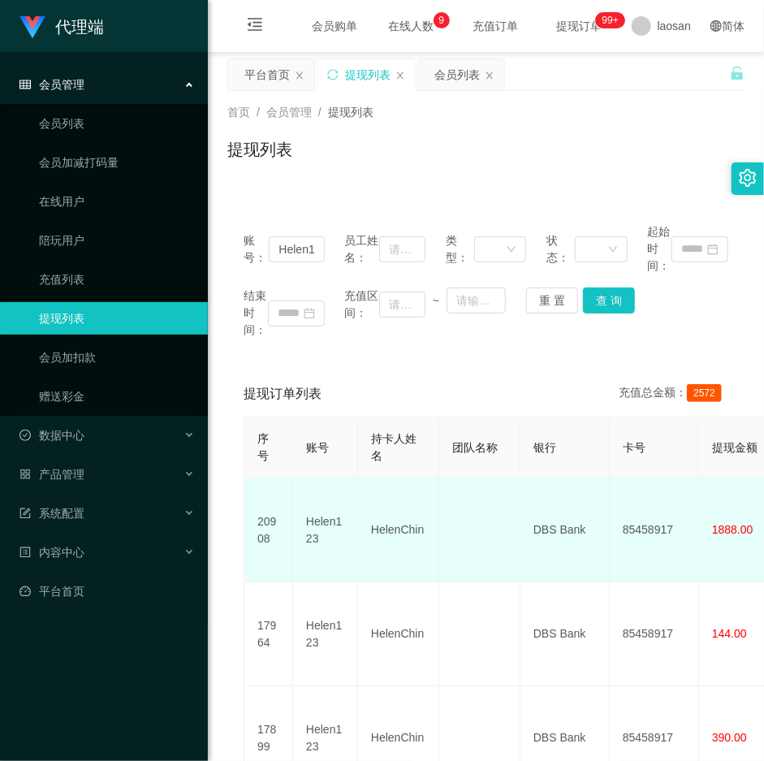
click at [655, 525] on td "85458917" at bounding box center [654, 530] width 89 height 104
